Goal: Transaction & Acquisition: Purchase product/service

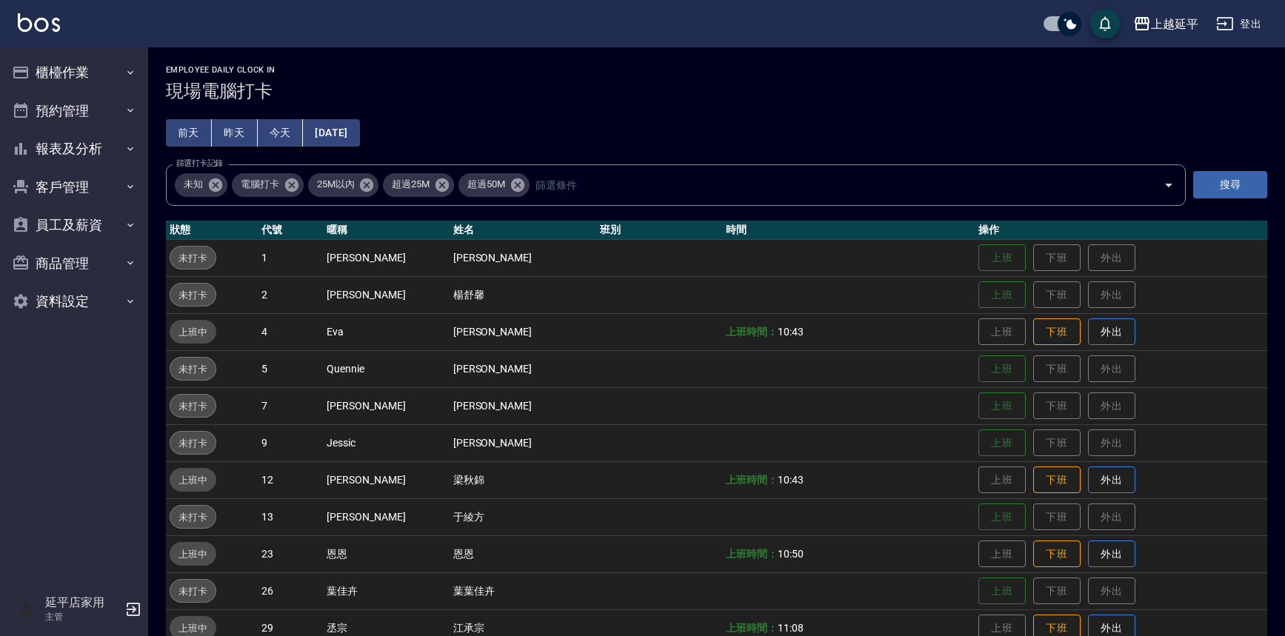
scroll to position [213, 0]
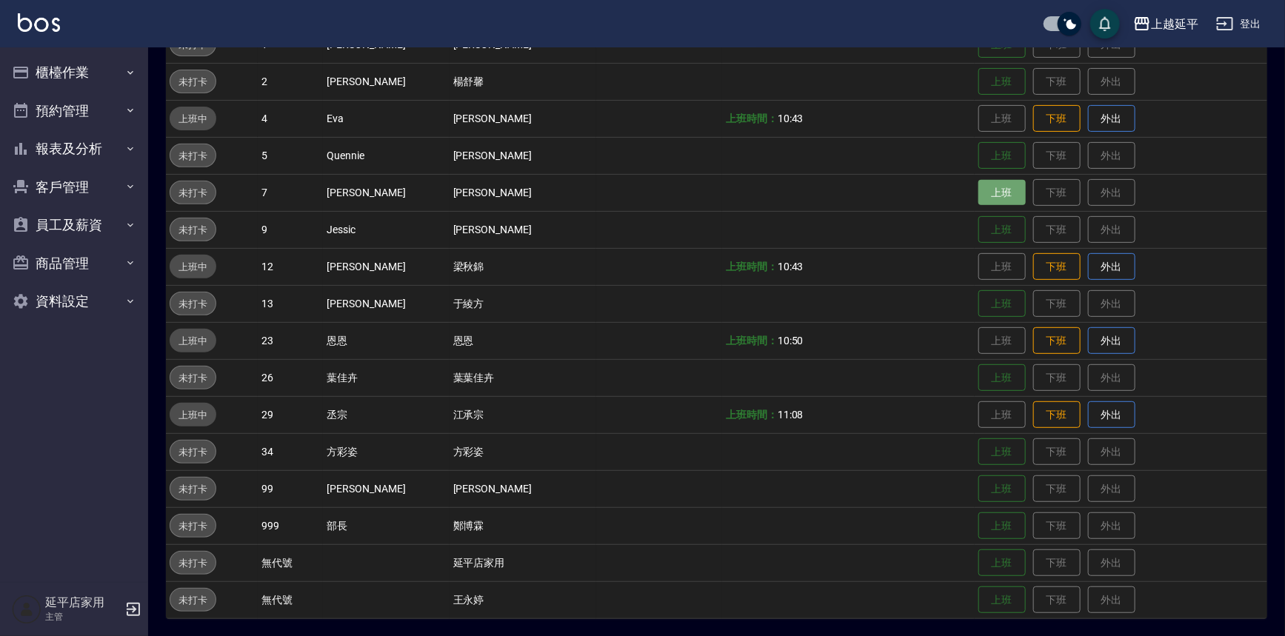
click at [978, 188] on button "上班" at bounding box center [1001, 193] width 47 height 26
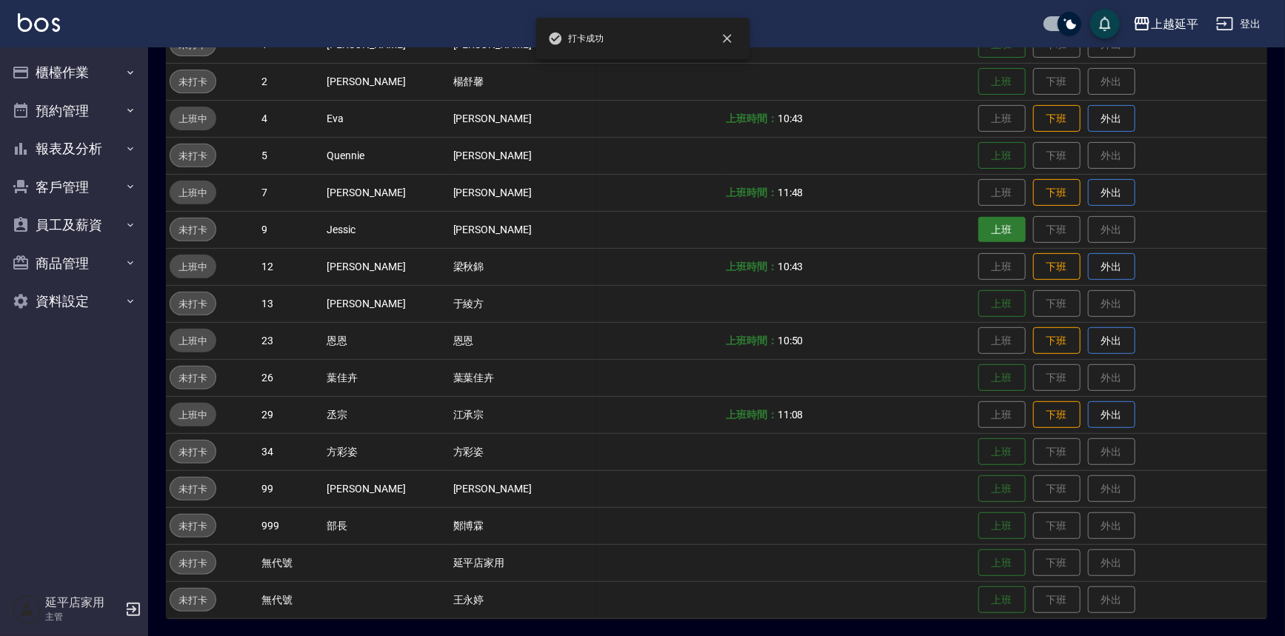
click at [982, 221] on button "上班" at bounding box center [1001, 230] width 47 height 26
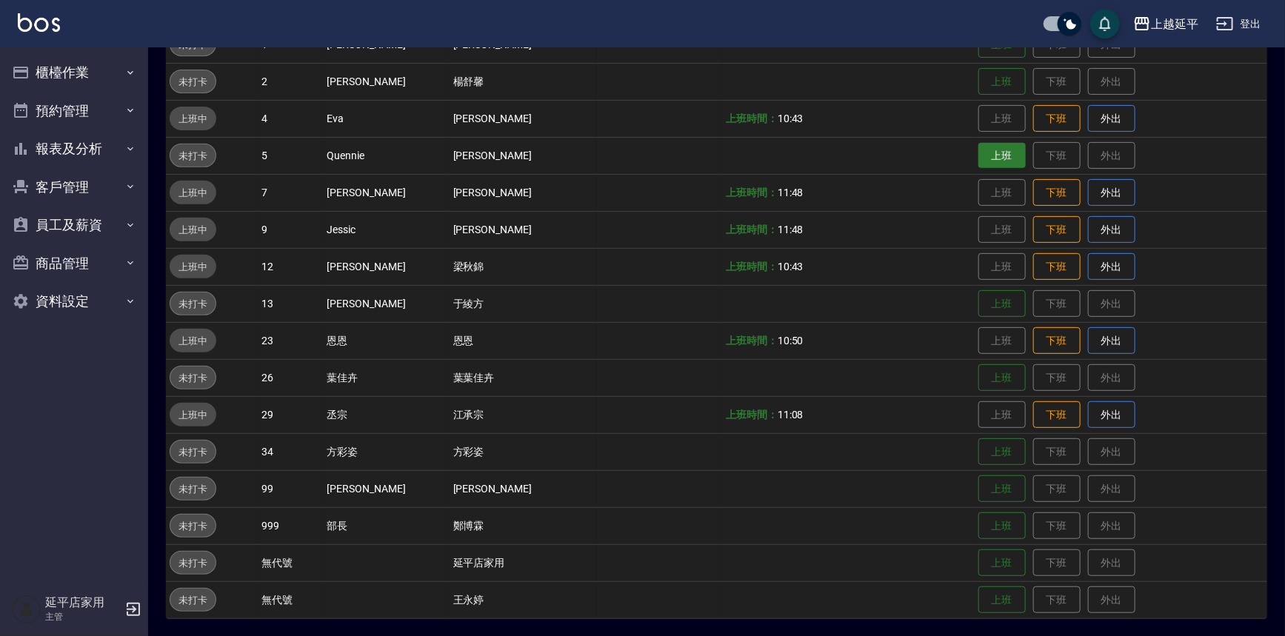
click at [990, 161] on button "上班" at bounding box center [1001, 156] width 47 height 26
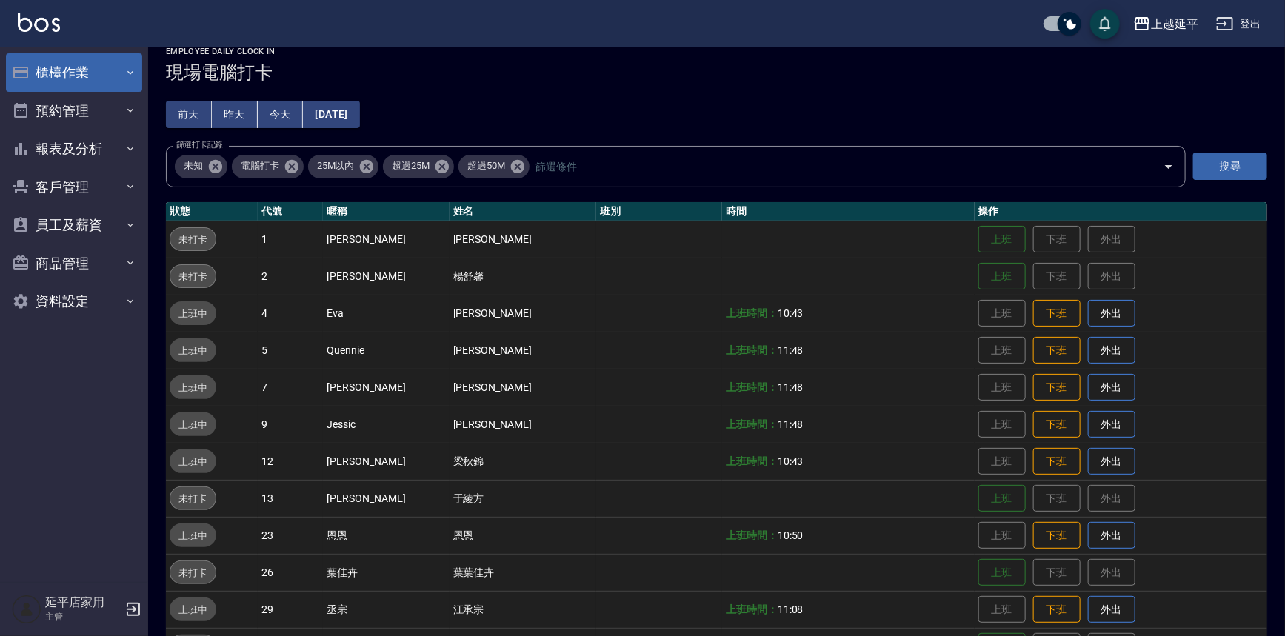
scroll to position [11, 0]
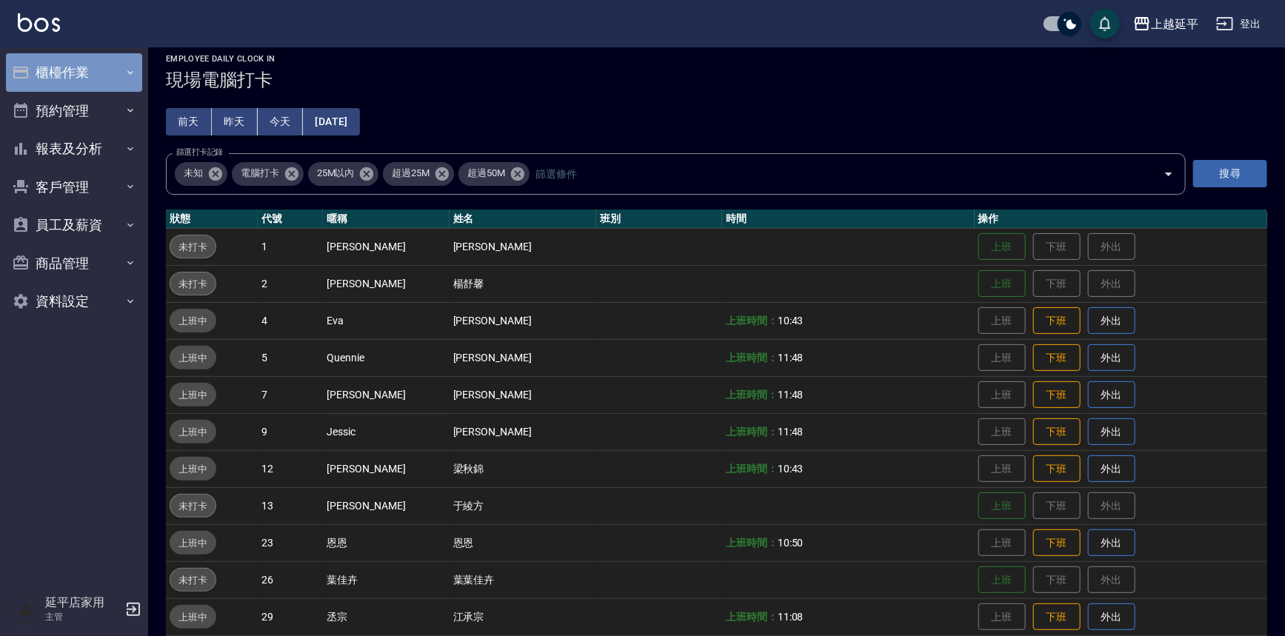
click at [88, 68] on button "櫃檯作業" at bounding box center [74, 72] width 136 height 39
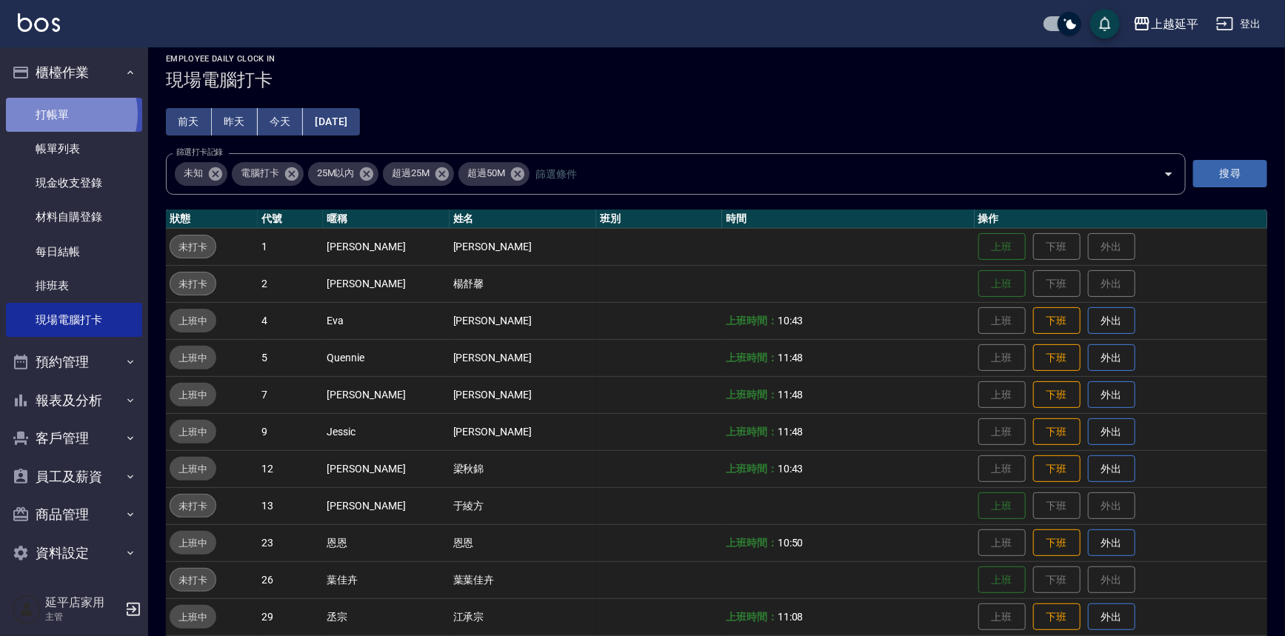
click at [64, 113] on link "打帳單" at bounding box center [74, 115] width 136 height 34
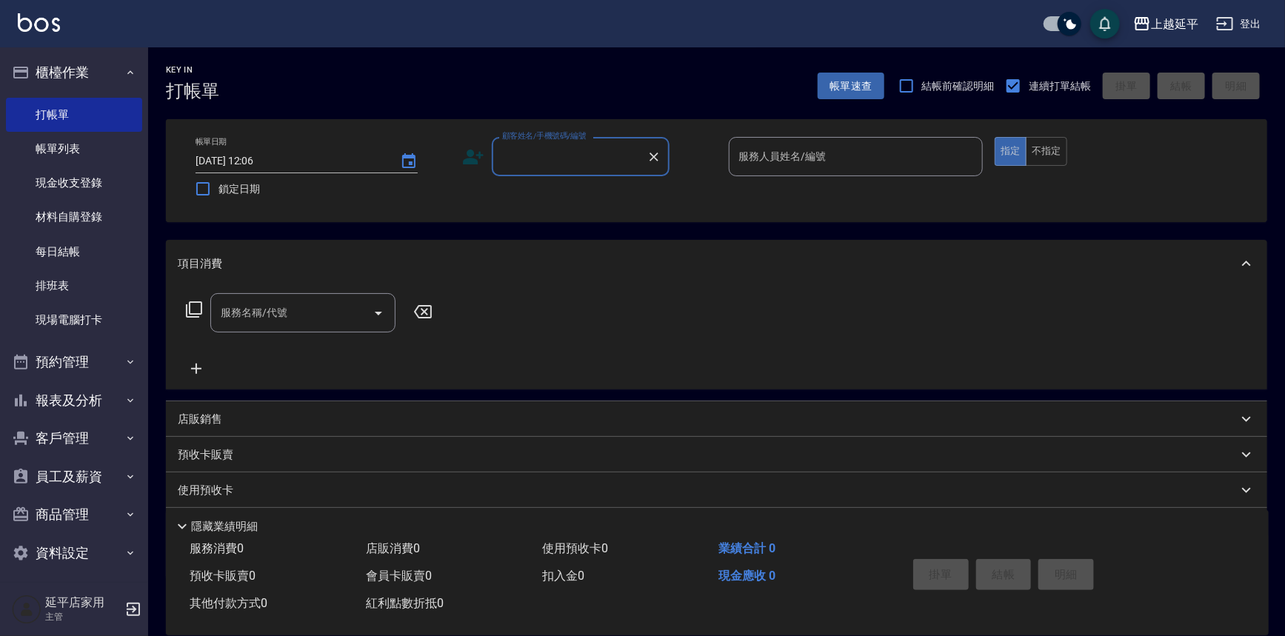
click at [572, 152] on input "顧客姓名/手機號碼/編號" at bounding box center [569, 157] width 142 height 26
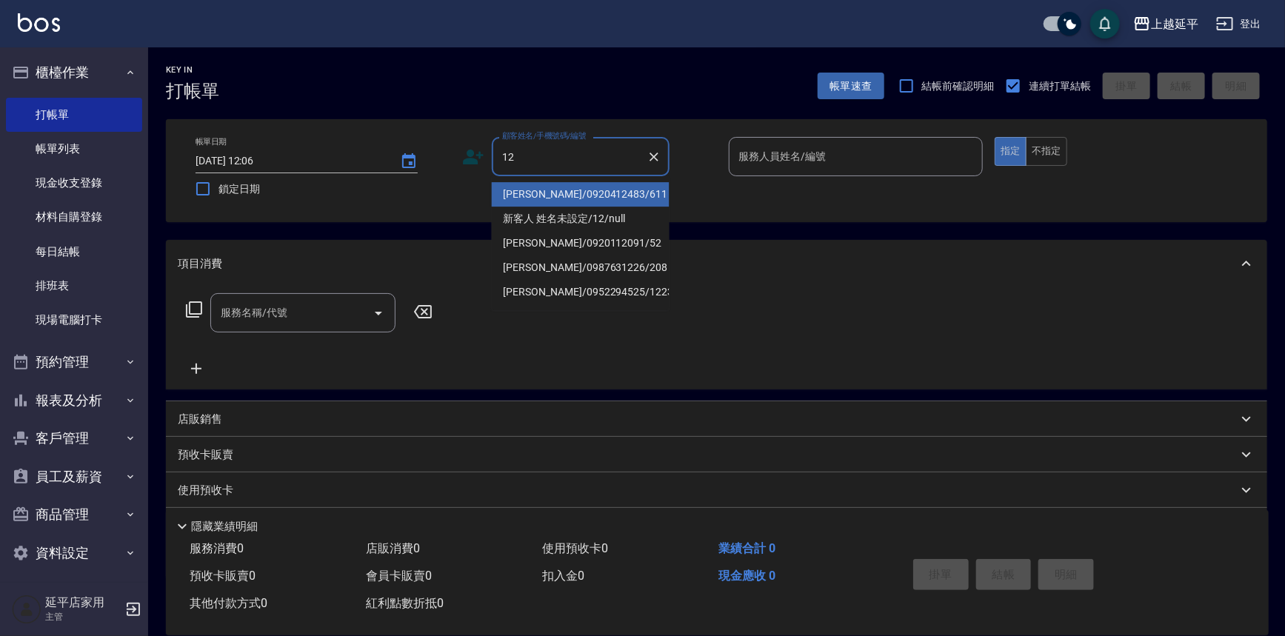
click at [576, 184] on li "[PERSON_NAME]/0920412483/611" at bounding box center [581, 194] width 178 height 24
type input "[PERSON_NAME]/0920412483/611"
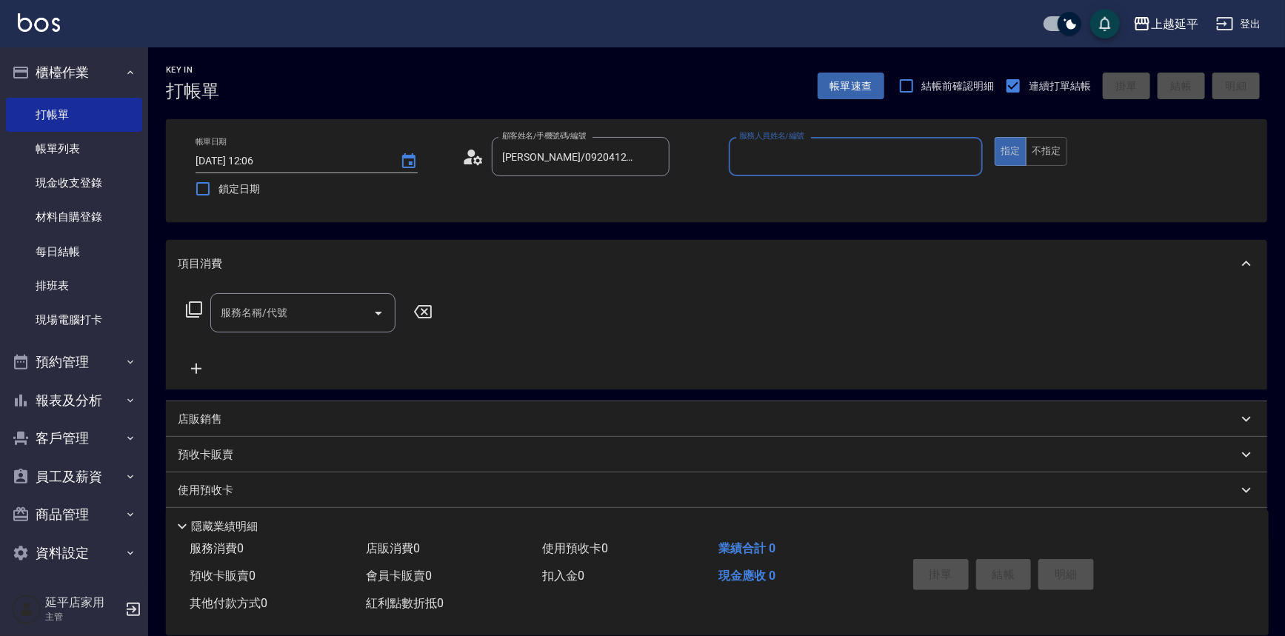
type input "Jessic-9"
click at [970, 153] on icon "Clear" at bounding box center [967, 157] width 9 height 9
click at [880, 158] on input "服務人員姓名/編號" at bounding box center [855, 157] width 241 height 26
click at [821, 192] on div "[PERSON_NAME] -12" at bounding box center [856, 194] width 255 height 24
type input "[PERSON_NAME]-12"
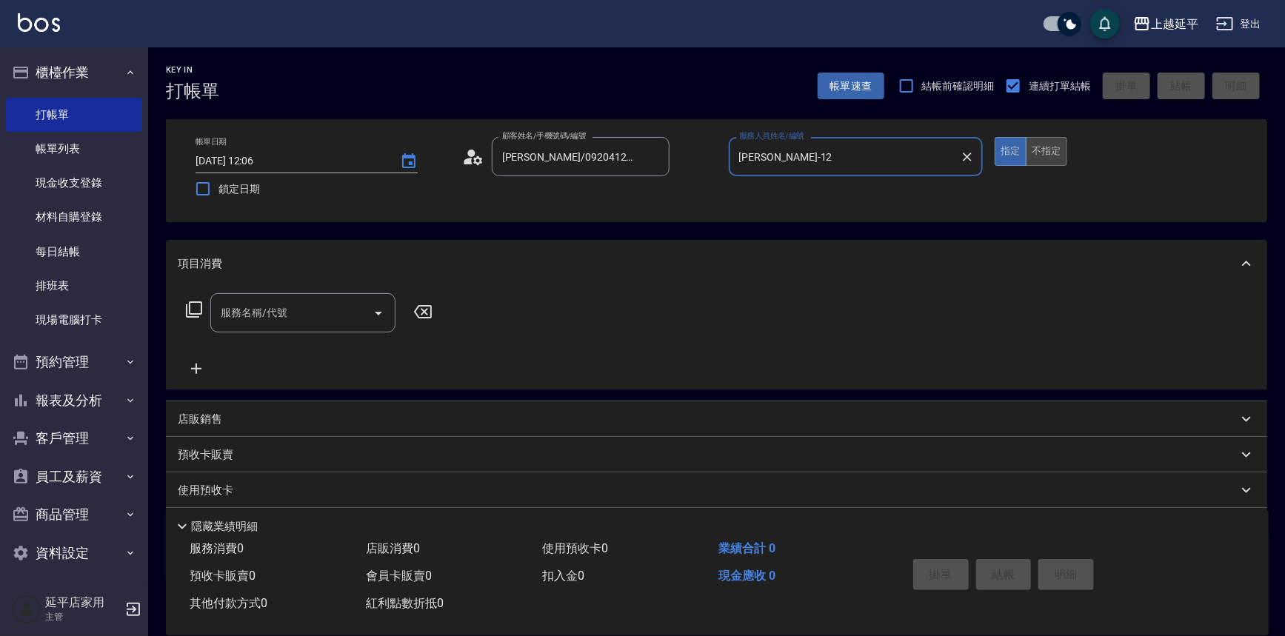
click at [1055, 152] on button "不指定" at bounding box center [1046, 151] width 41 height 29
click at [344, 312] on input "服務名稱/代號" at bounding box center [292, 313] width 150 height 26
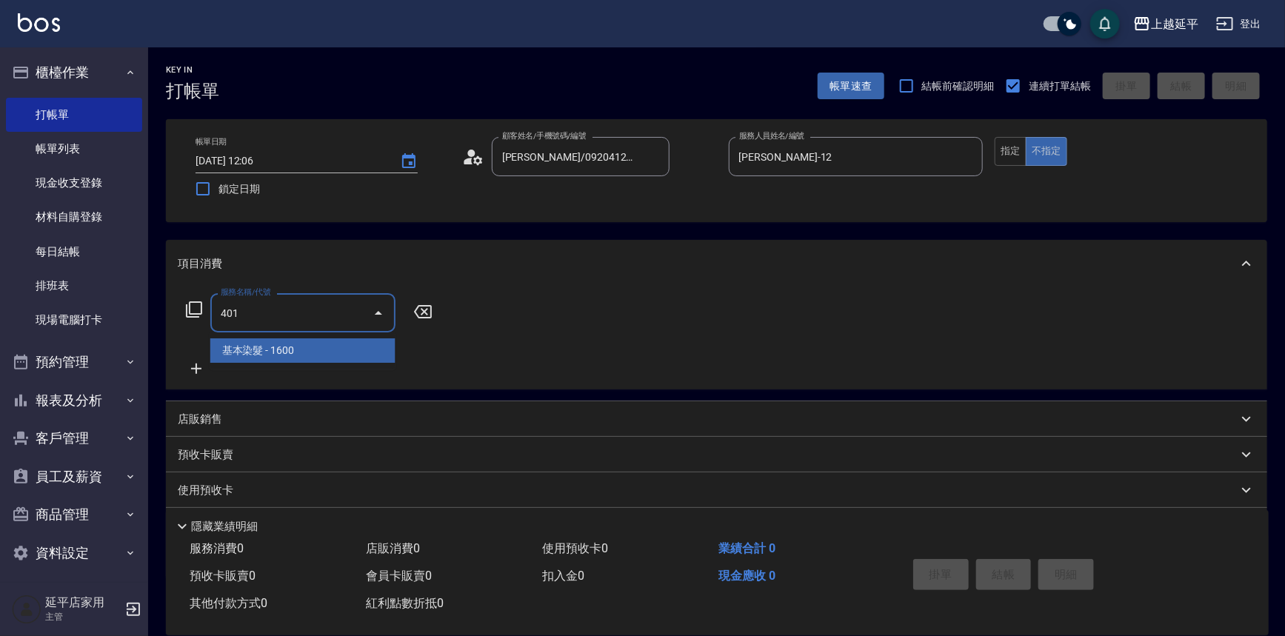
click at [352, 346] on span "基本染髮 - 1600" at bounding box center [302, 350] width 185 height 24
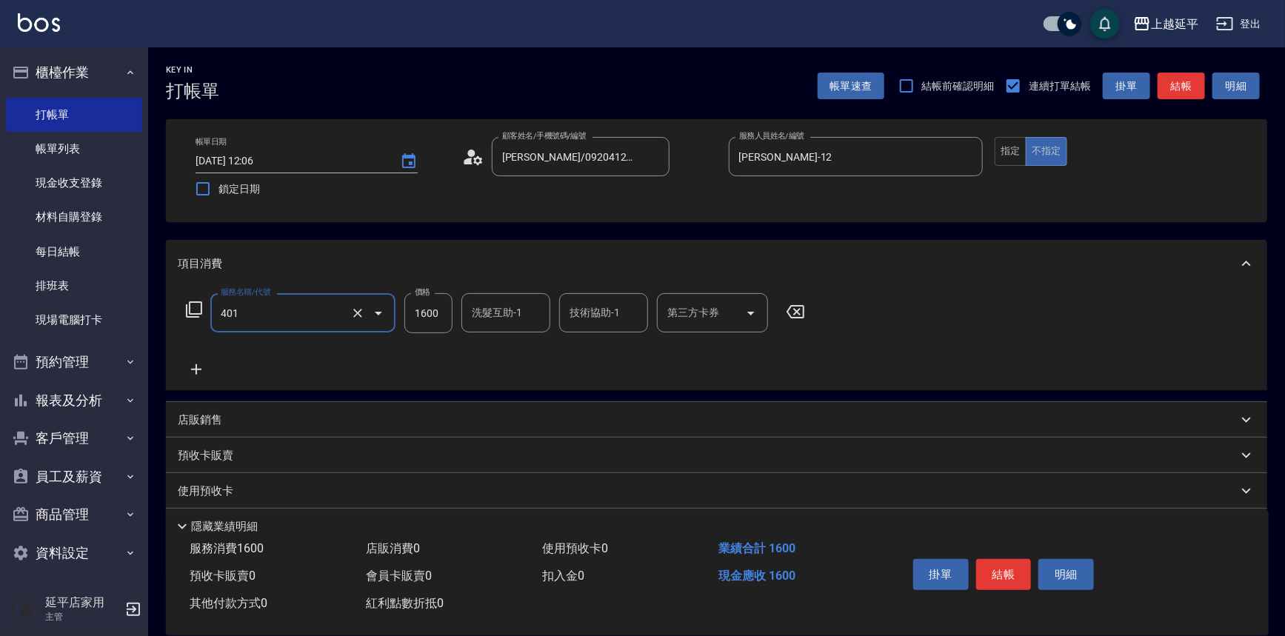
type input "基本染髮(401)"
click at [437, 317] on input "1600" at bounding box center [428, 313] width 48 height 40
type input "2899"
click at [1163, 95] on button "結帳" at bounding box center [1180, 86] width 47 height 27
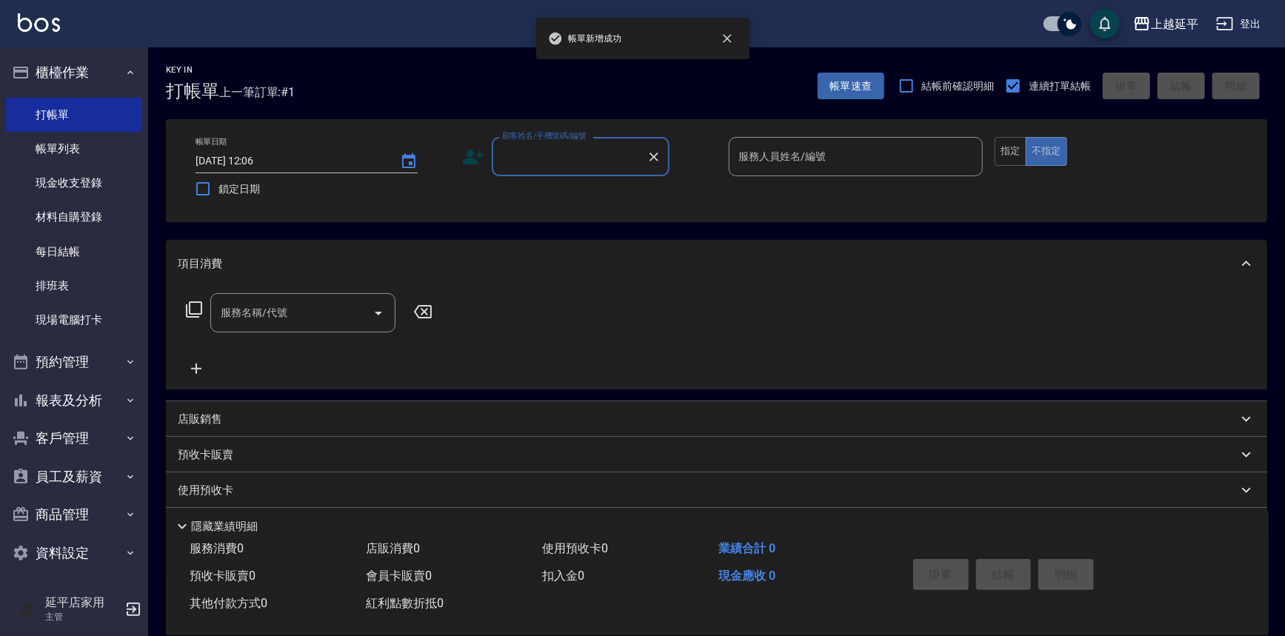
click at [583, 159] on input "顧客姓名/手機號碼/編號" at bounding box center [569, 157] width 142 height 26
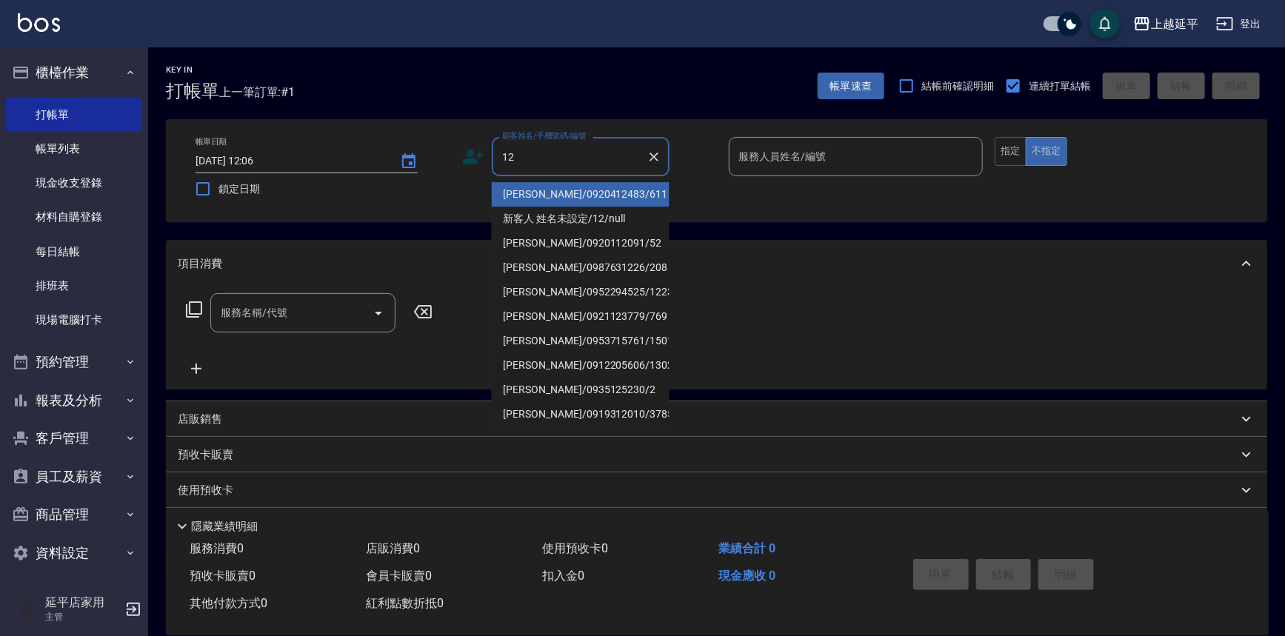
click at [582, 192] on li "[PERSON_NAME]/0920412483/611" at bounding box center [581, 194] width 178 height 24
type input "[PERSON_NAME]/0920412483/611"
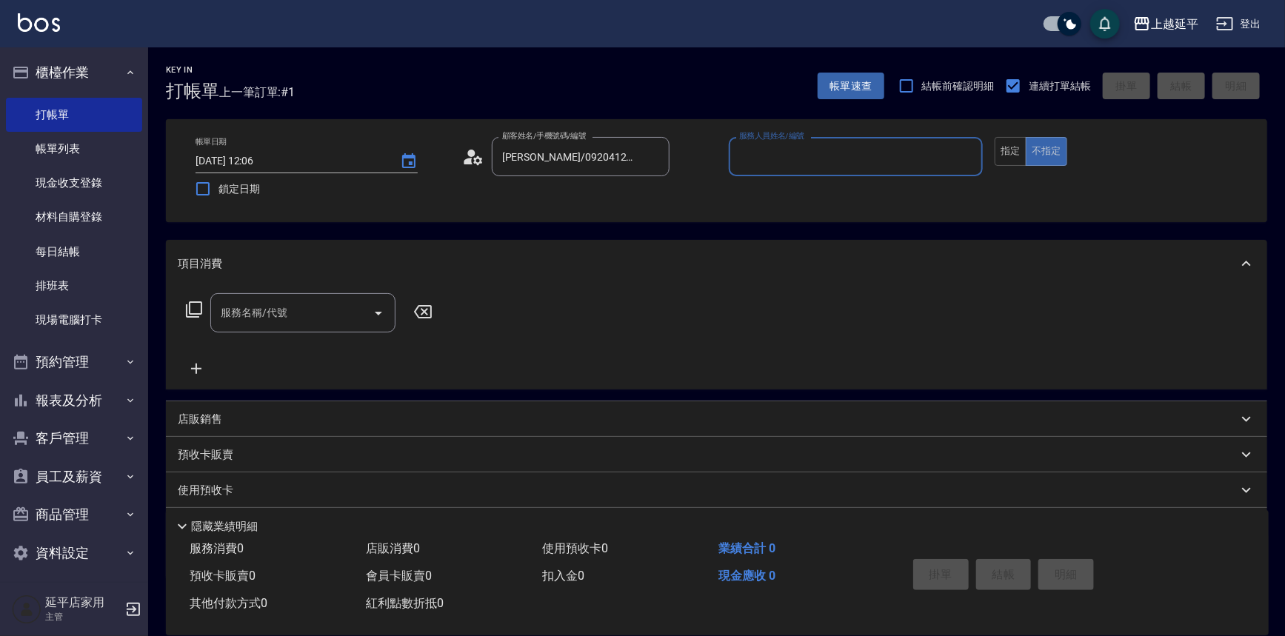
type input "Jessic-9"
click at [957, 156] on button "Clear" at bounding box center [967, 157] width 21 height 21
click at [912, 158] on input "服務人員姓名/編號" at bounding box center [855, 157] width 241 height 26
click at [810, 195] on div "[PERSON_NAME] -12" at bounding box center [856, 194] width 255 height 24
type input "[PERSON_NAME]-12"
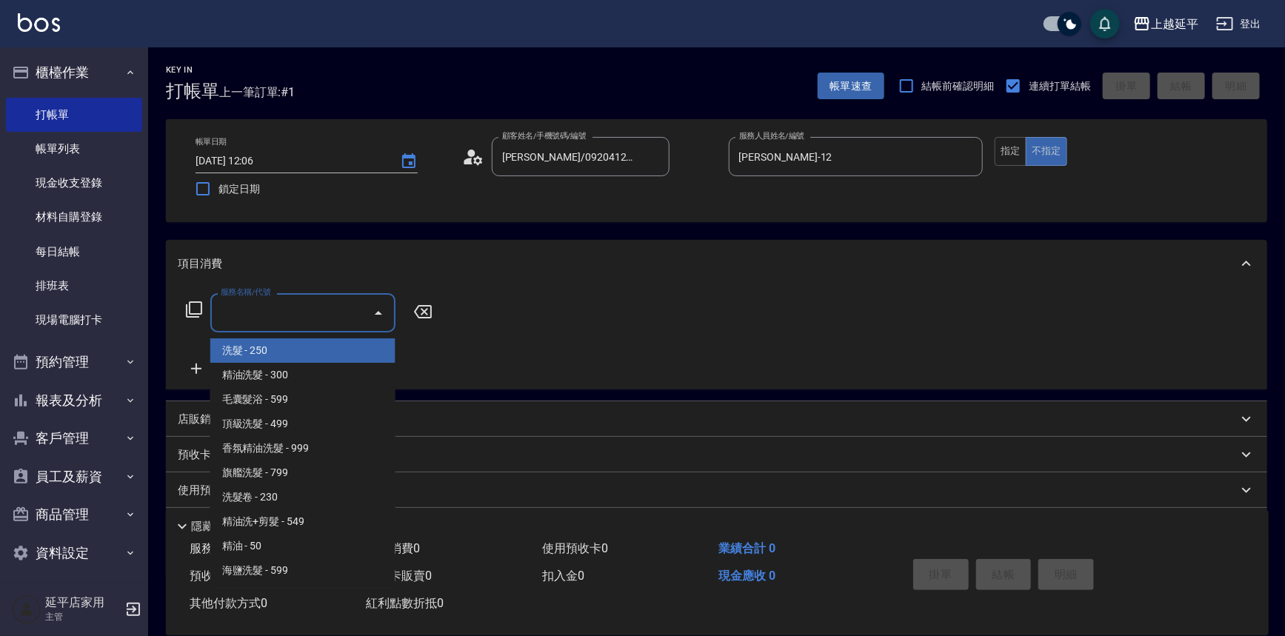
click at [353, 306] on input "服務名稱/代號" at bounding box center [292, 313] width 150 height 26
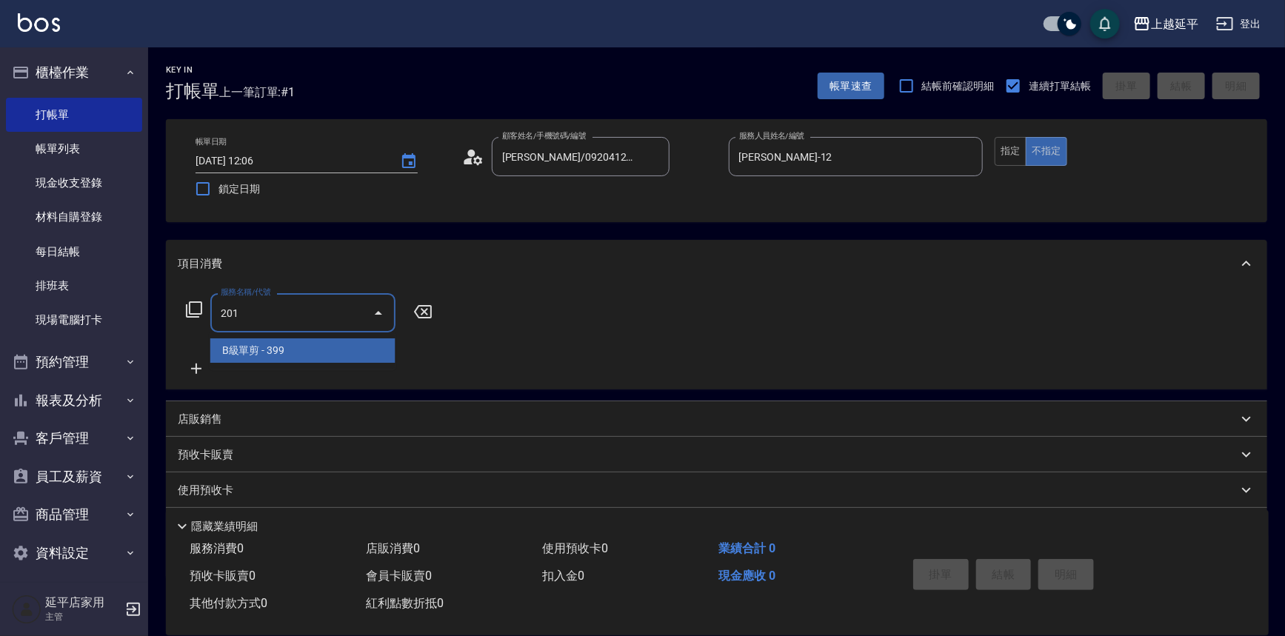
click at [360, 341] on span "B級單剪 - 399" at bounding box center [302, 350] width 185 height 24
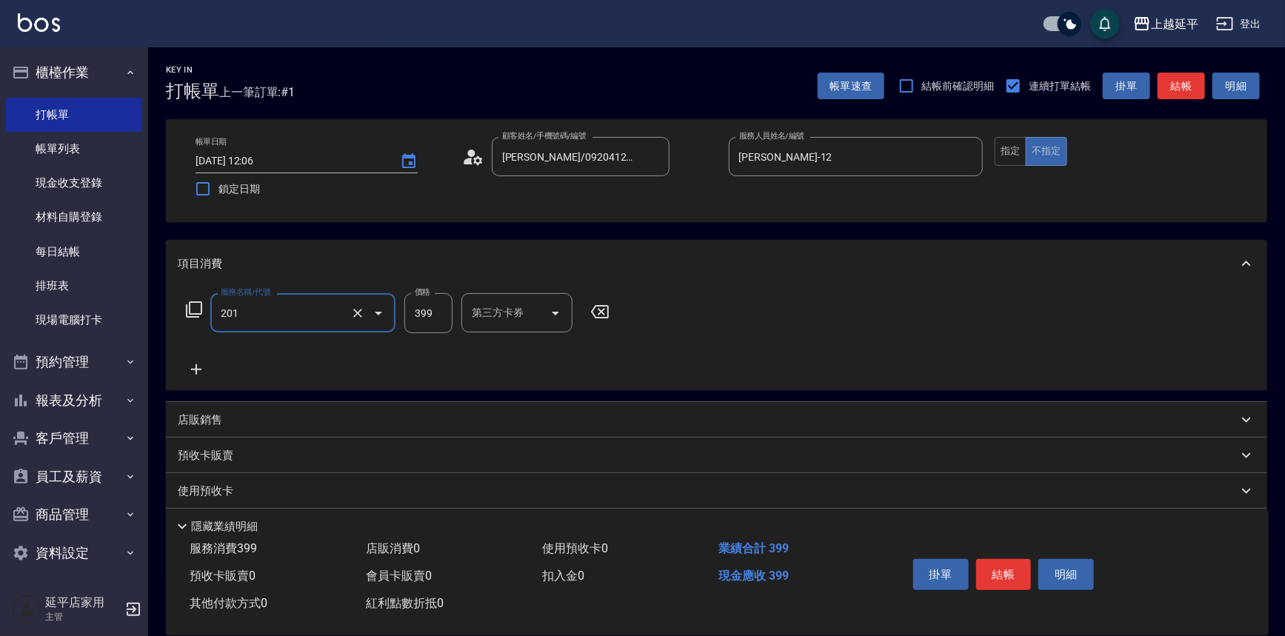
type input "B級單剪(201)"
click at [437, 315] on input "399" at bounding box center [428, 313] width 48 height 40
type input "100"
click at [996, 568] on button "結帳" at bounding box center [1004, 574] width 56 height 31
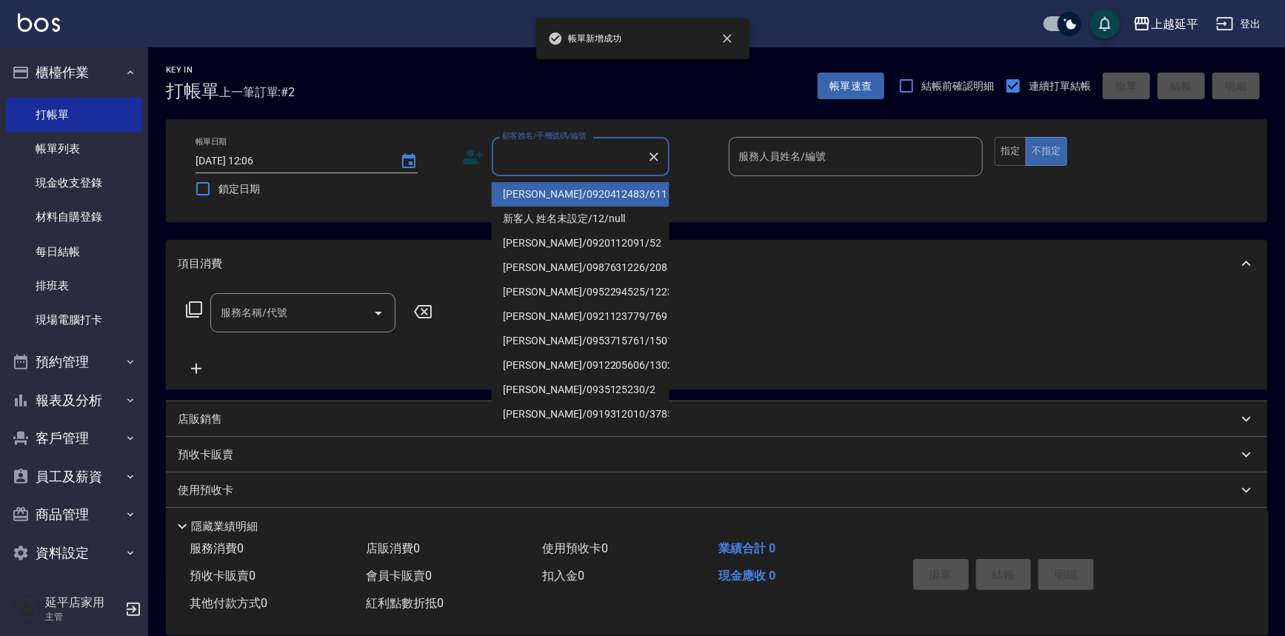
click at [569, 158] on input "顧客姓名/手機號碼/編號" at bounding box center [569, 157] width 142 height 26
click at [578, 193] on li "[PERSON_NAME]/0920412483/611" at bounding box center [581, 194] width 178 height 24
type input "[PERSON_NAME]/0920412483/611"
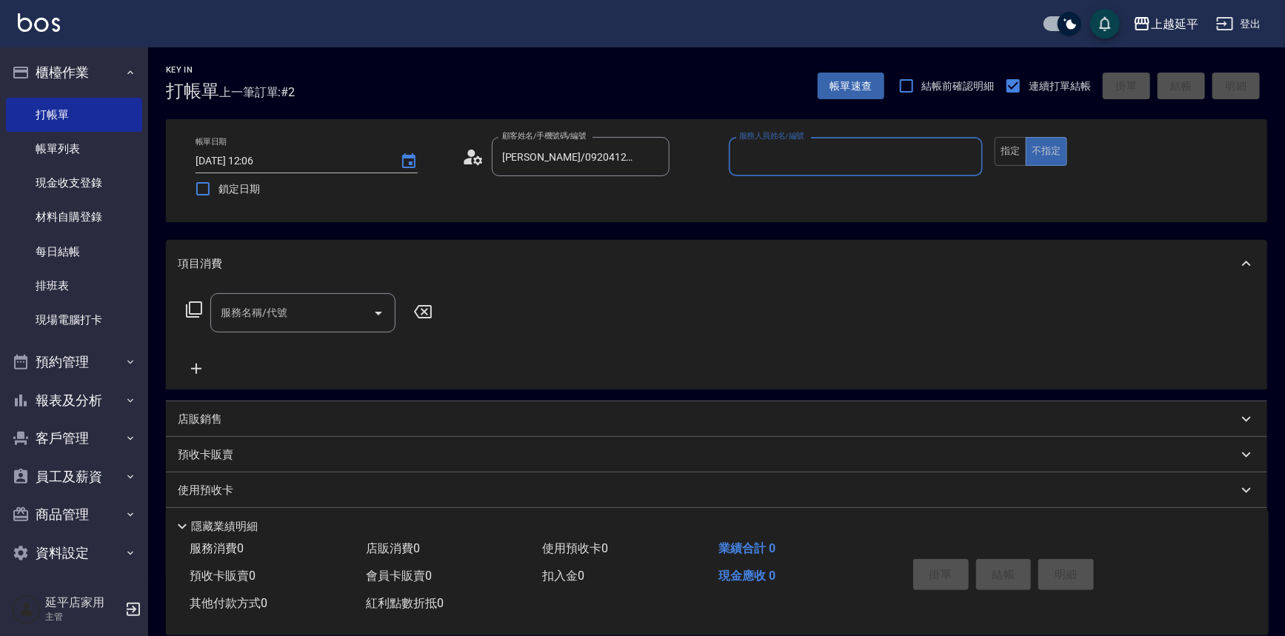
type input "Jessic-9"
click at [963, 155] on icon "Clear" at bounding box center [967, 157] width 15 height 15
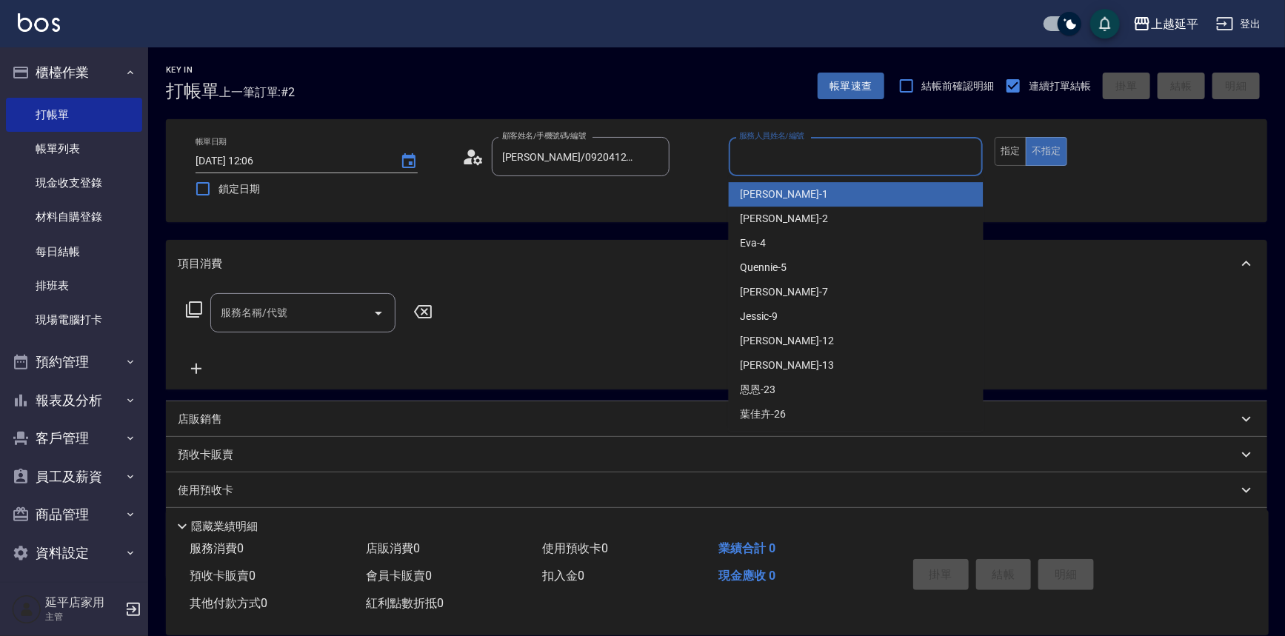
click at [926, 155] on input "服務人員姓名/編號" at bounding box center [855, 157] width 241 height 26
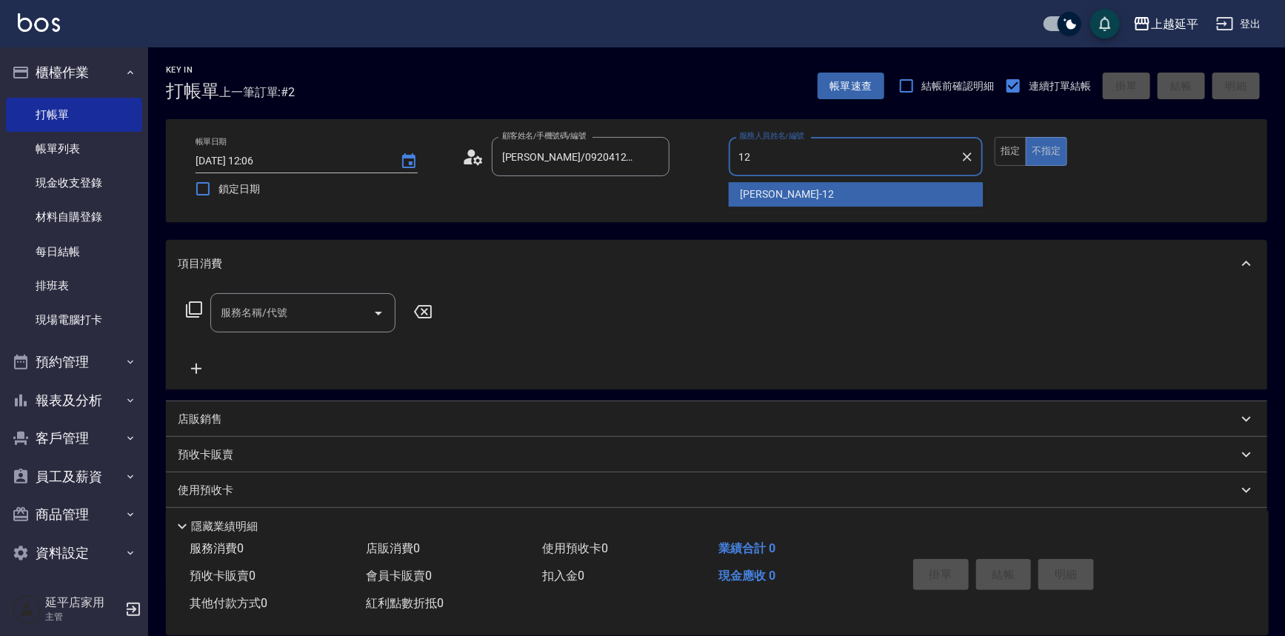
click at [844, 196] on div "[PERSON_NAME] -12" at bounding box center [856, 194] width 255 height 24
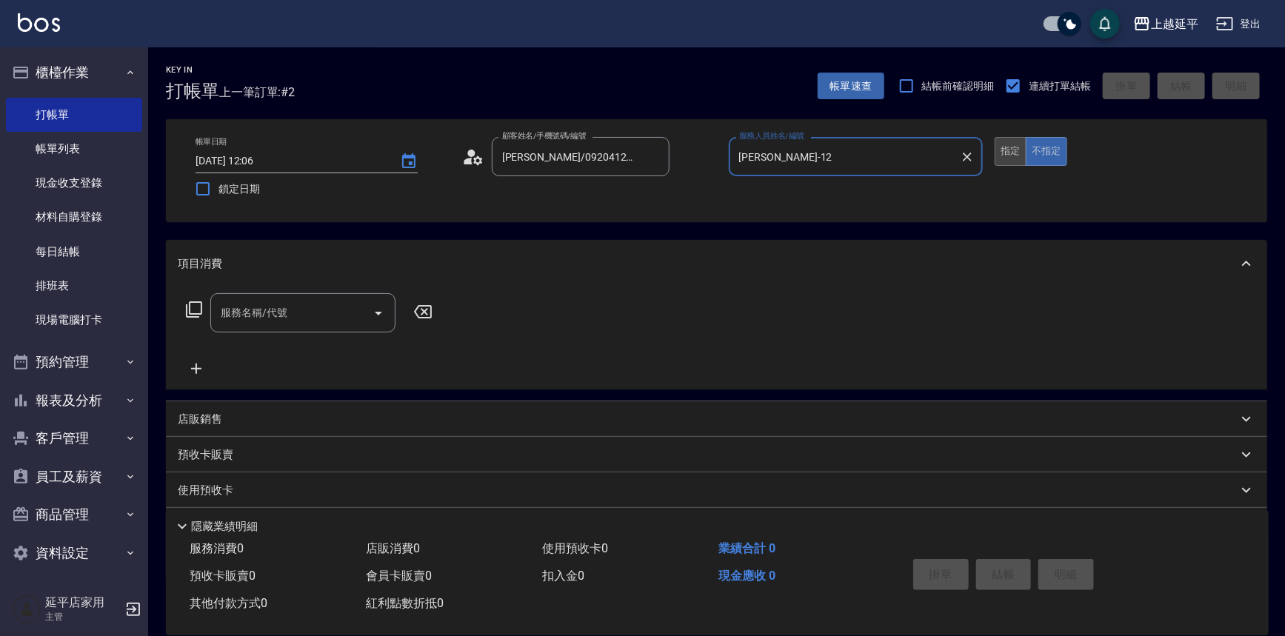
type input "[PERSON_NAME]-12"
click at [1001, 155] on button "指定" at bounding box center [1010, 151] width 32 height 29
click at [352, 312] on input "服務名稱/代號" at bounding box center [292, 313] width 150 height 26
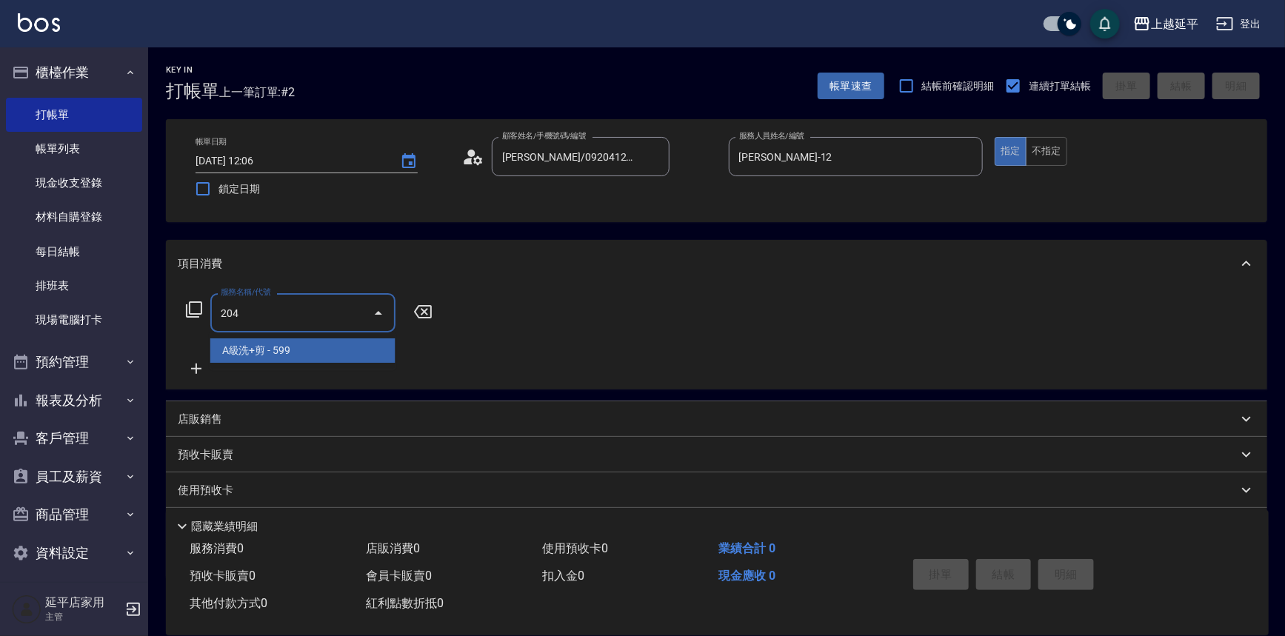
click at [347, 352] on span "A級洗+剪 - 599" at bounding box center [302, 350] width 185 height 24
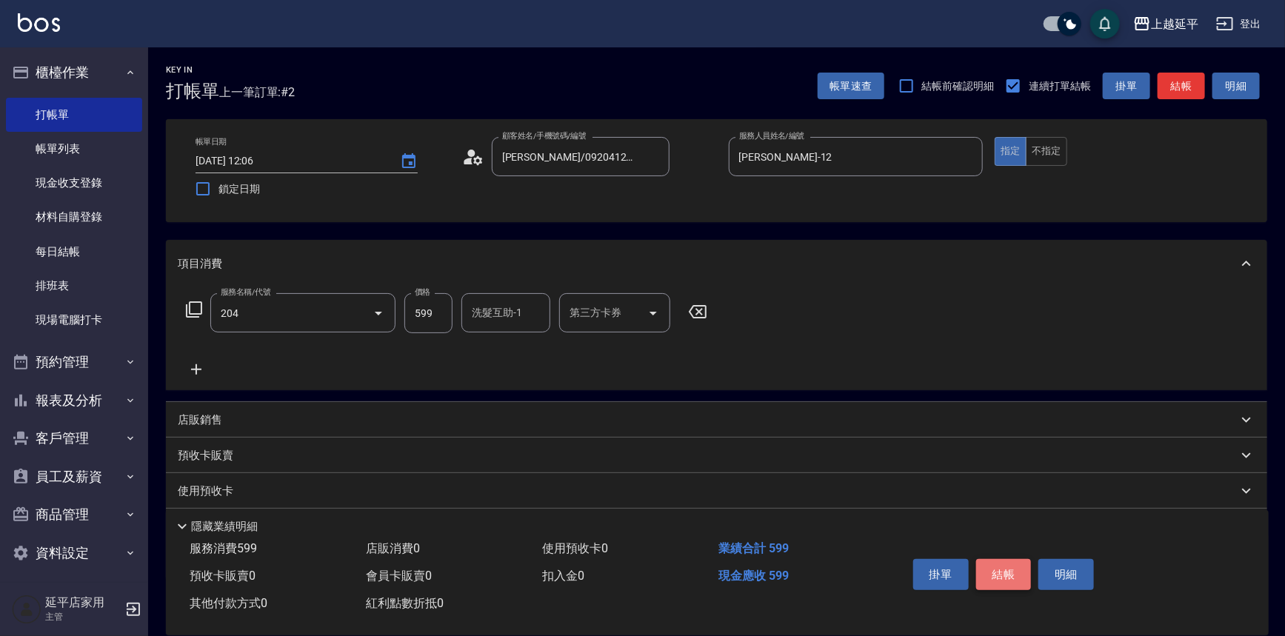
type input "A級洗+剪(204)"
click at [989, 568] on button "結帳" at bounding box center [1004, 574] width 56 height 31
